Goal: Complete application form

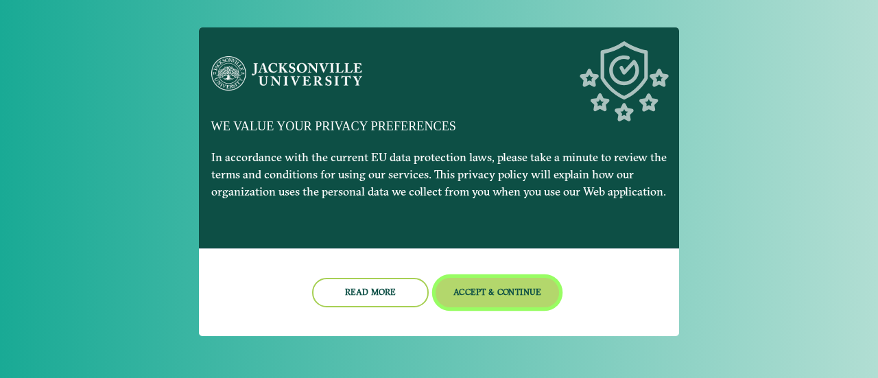
click at [509, 296] on button "Accept & Continue" at bounding box center [498, 293] width 124 height 30
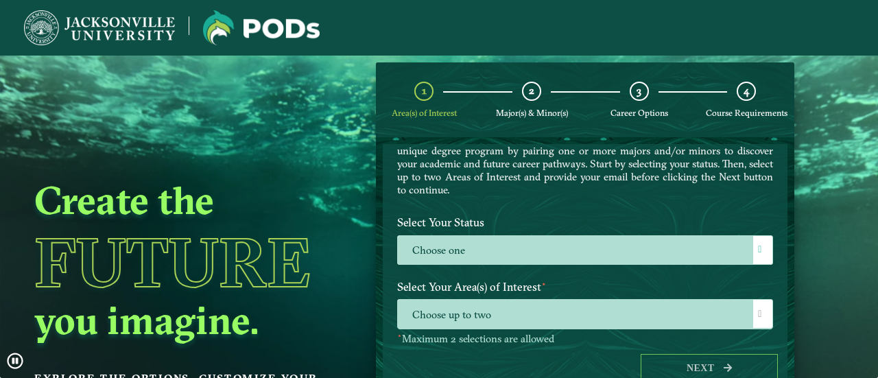
scroll to position [78, 0]
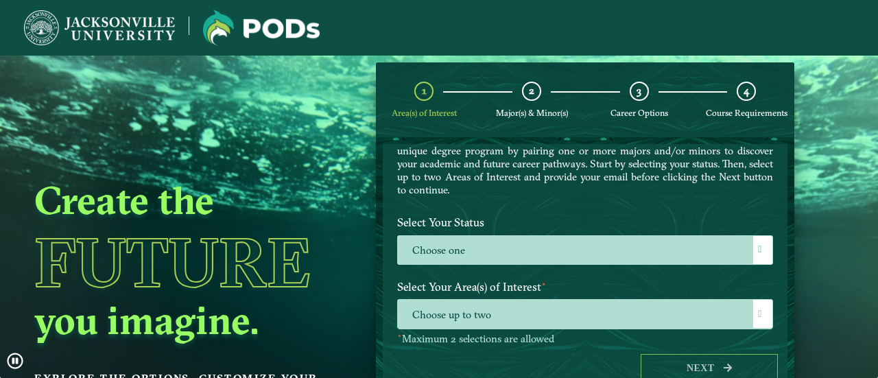
click at [538, 116] on span "Major(s) & Minor(s)" at bounding box center [532, 113] width 72 height 10
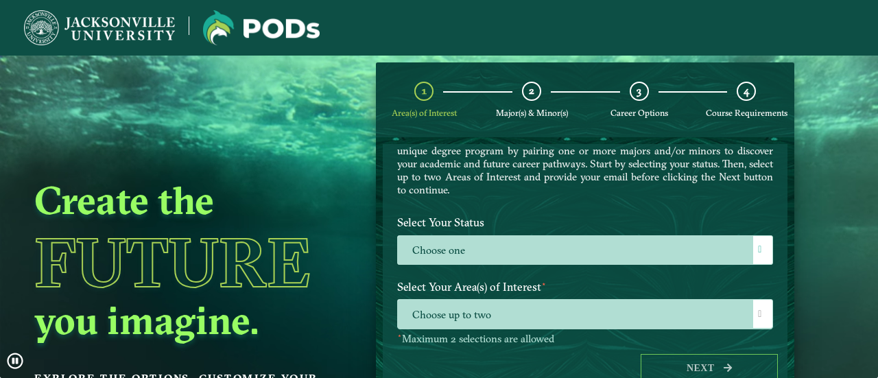
click at [528, 102] on div "2 Major(s) & Minor(s)" at bounding box center [531, 100] width 19 height 37
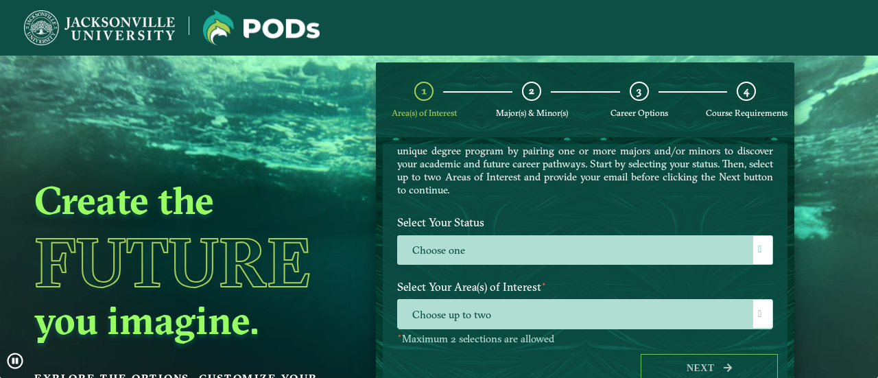
click at [517, 116] on span "Major(s) & Minor(s)" at bounding box center [532, 113] width 72 height 10
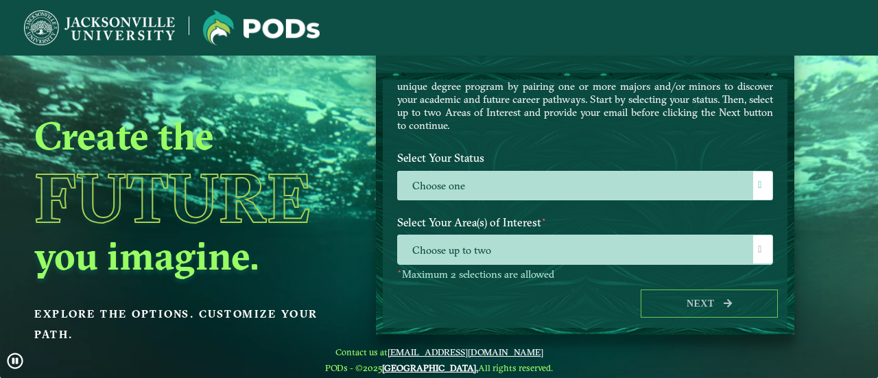
scroll to position [70, 0]
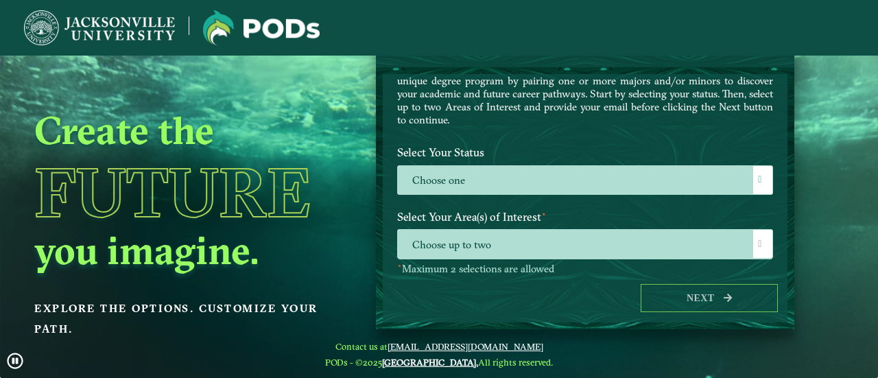
click at [758, 183] on span at bounding box center [759, 180] width 3 height 10
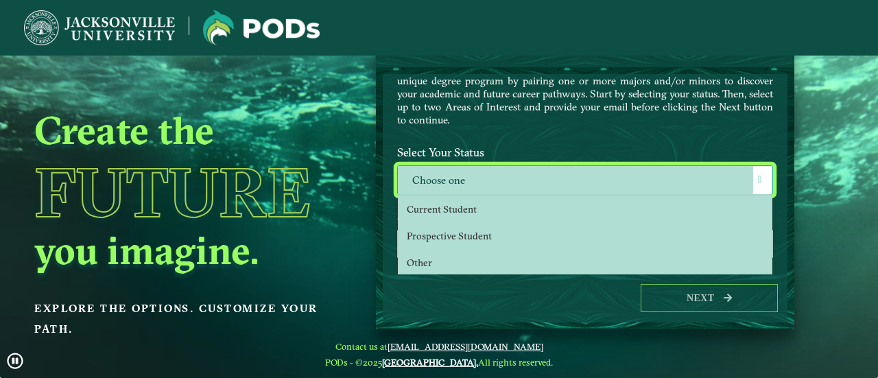
scroll to position [7, 60]
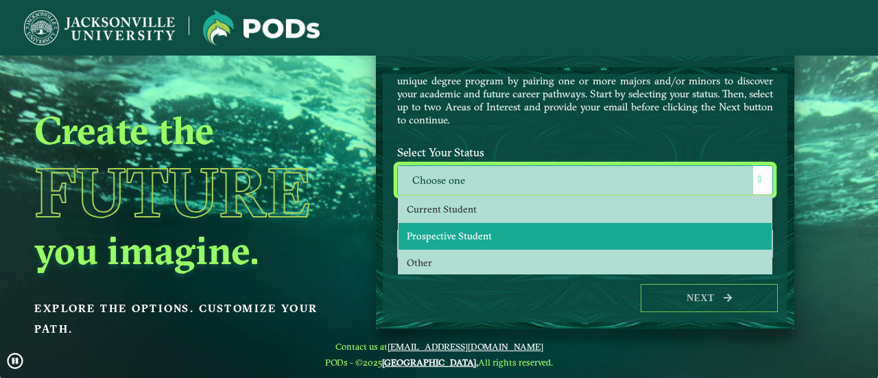
click at [473, 236] on span "Prospective Student" at bounding box center [449, 236] width 85 height 12
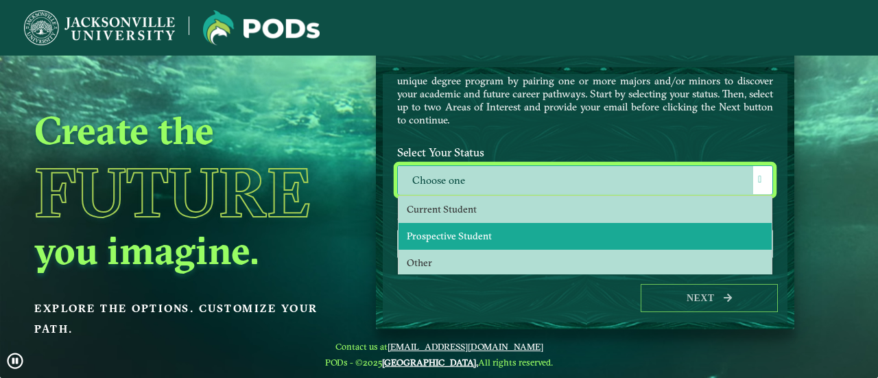
select select "[object Object]"
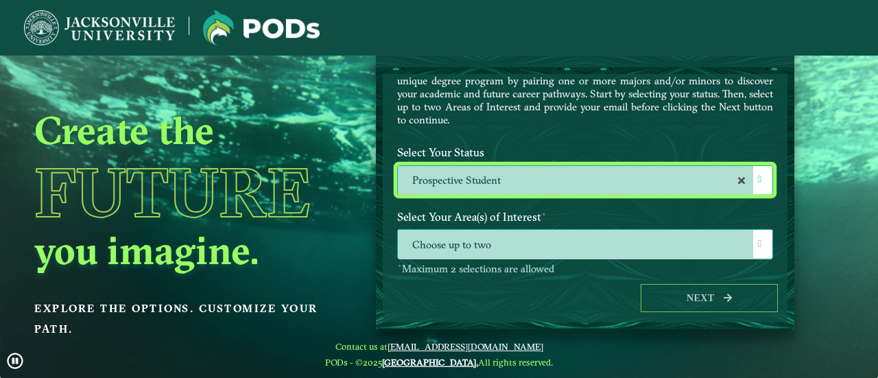
click at [626, 251] on span "Choose up to two" at bounding box center [585, 245] width 375 height 30
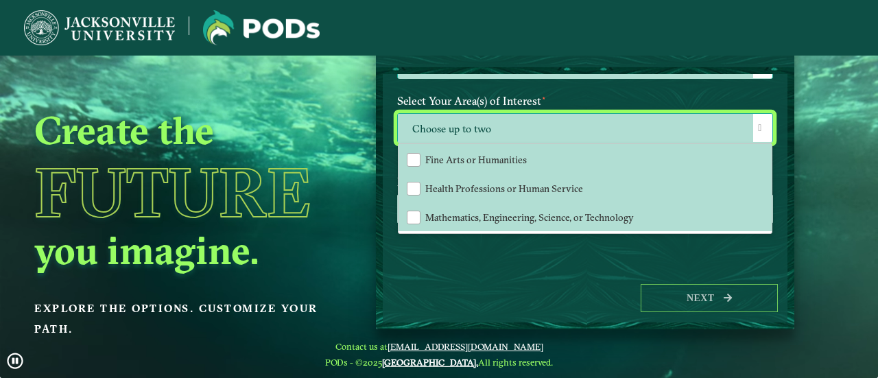
scroll to position [71, 0]
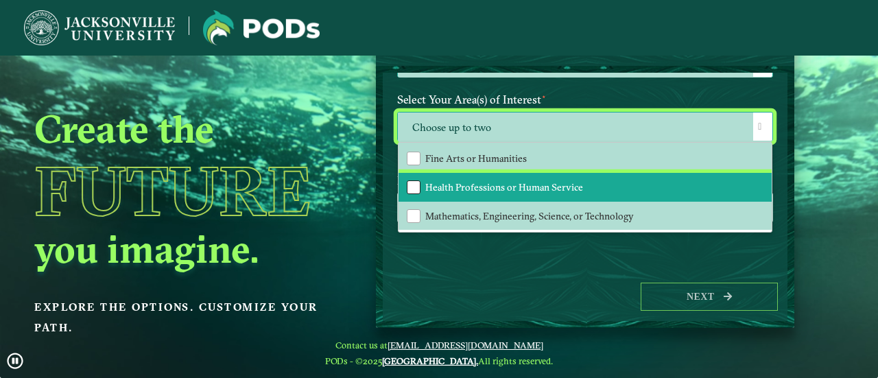
click at [413, 187] on div "Health Professions or Human Service" at bounding box center [414, 187] width 14 height 14
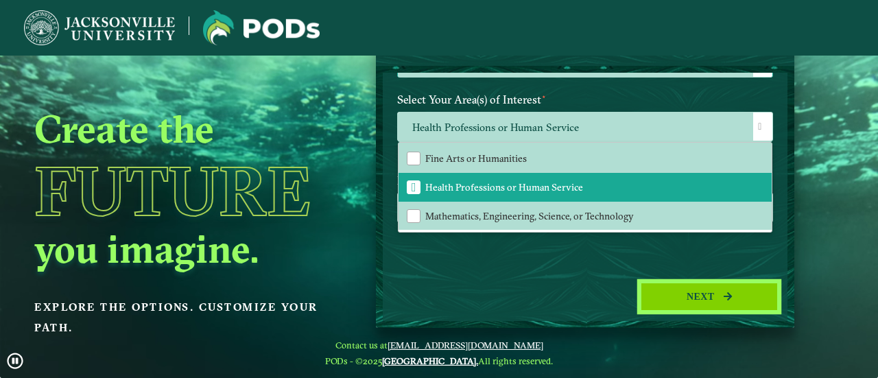
click at [719, 298] on button "Next" at bounding box center [709, 297] width 137 height 28
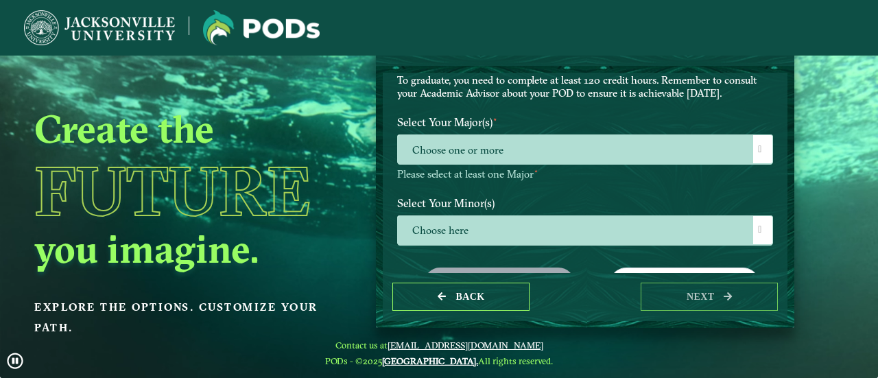
scroll to position [113, 0]
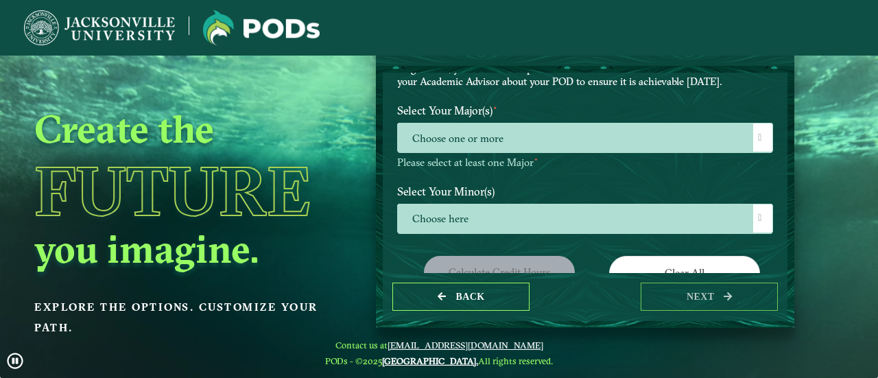
click at [744, 140] on span "Choose one or more" at bounding box center [585, 139] width 375 height 30
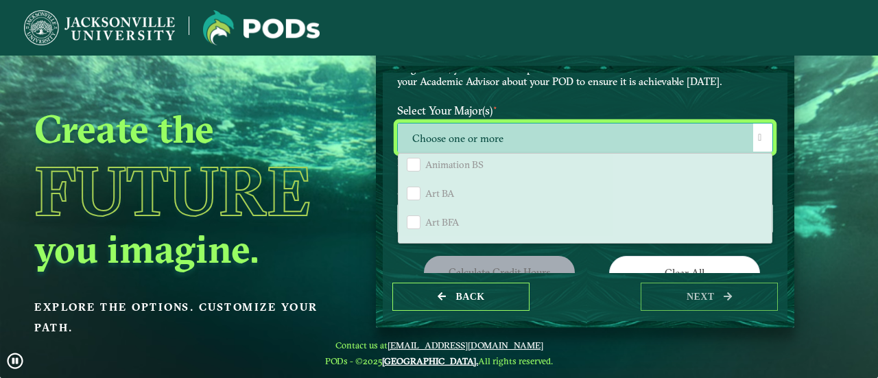
scroll to position [186, 0]
